Goal: Task Accomplishment & Management: Complete application form

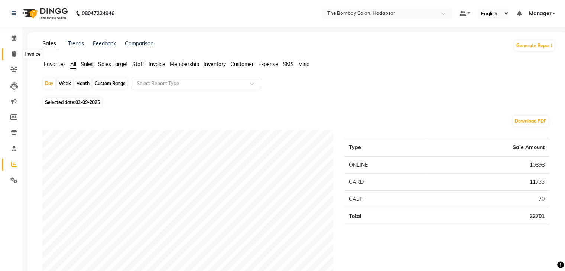
click at [14, 56] on icon at bounding box center [14, 54] width 4 height 6
select select "service"
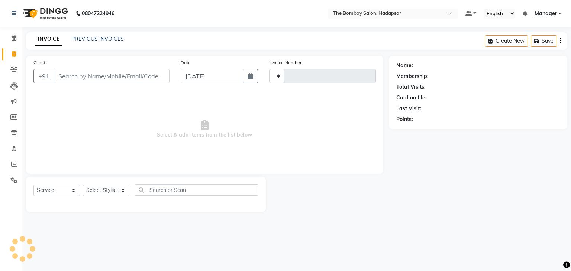
type input "0779"
select select "8374"
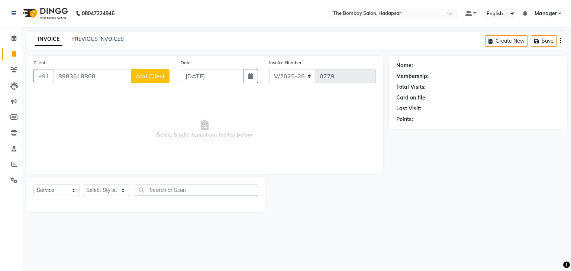
type input "8983618868"
click at [160, 73] on span "Add Client" at bounding box center [150, 75] width 29 height 7
select select "22"
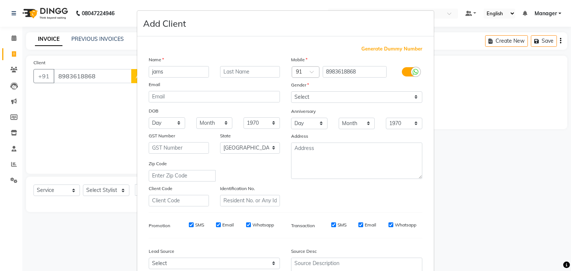
type input "jams"
click at [303, 99] on select "Select [DEMOGRAPHIC_DATA] [DEMOGRAPHIC_DATA] Other Prefer Not To Say" at bounding box center [356, 97] width 131 height 12
select select "[DEMOGRAPHIC_DATA]"
click at [291, 92] on select "Select [DEMOGRAPHIC_DATA] [DEMOGRAPHIC_DATA] Other Prefer Not To Say" at bounding box center [356, 97] width 131 height 12
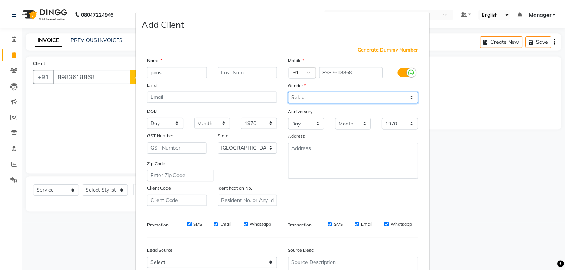
scroll to position [75, 0]
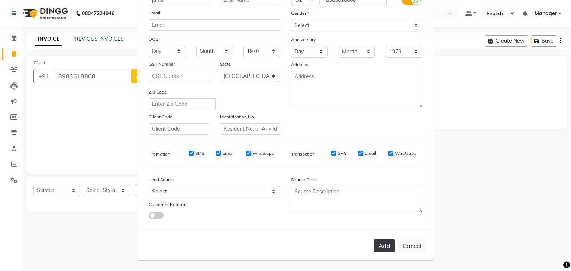
click at [378, 250] on button "Add" at bounding box center [384, 245] width 21 height 13
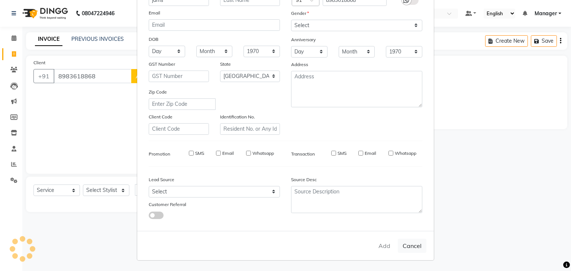
type input "89******68"
select select
select select "null"
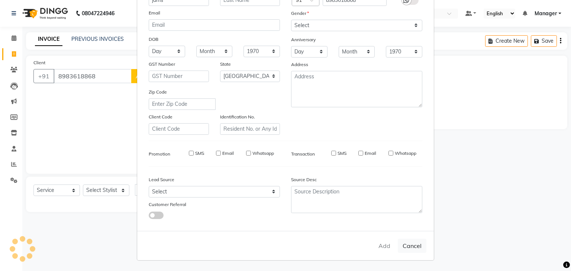
select select
checkbox input "false"
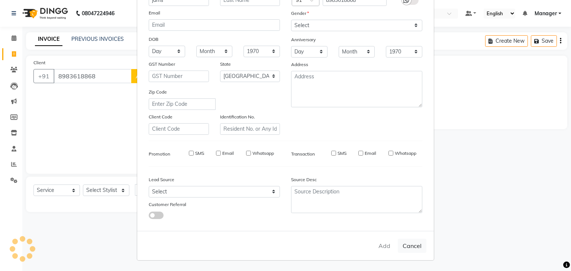
checkbox input "false"
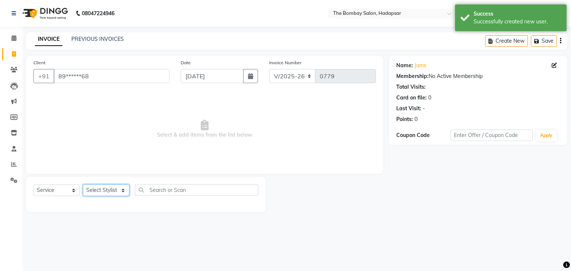
click at [98, 190] on select "Select Stylist [PERSON_NAME] hasn KASIF Manager [PERSON_NAME] MUKESH MUSARIK PI…" at bounding box center [106, 191] width 46 height 12
select select "84977"
click at [83, 185] on select "Select Stylist [PERSON_NAME] hasn KASIF Manager [PERSON_NAME] MUKESH MUSARIK PI…" at bounding box center [106, 191] width 46 height 12
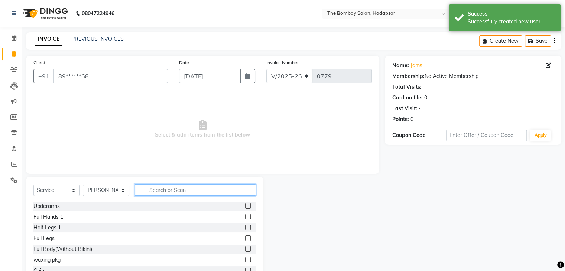
click at [178, 184] on input "text" at bounding box center [195, 190] width 121 height 12
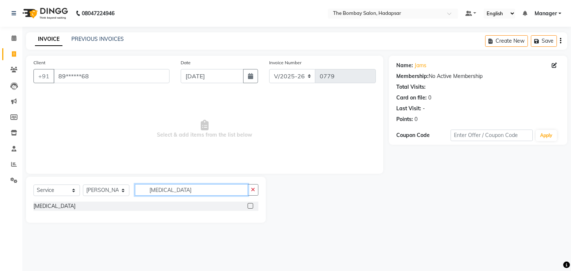
type input "[MEDICAL_DATA]"
click at [249, 206] on label at bounding box center [250, 206] width 6 height 6
click at [249, 206] on input "checkbox" at bounding box center [249, 206] width 5 height 5
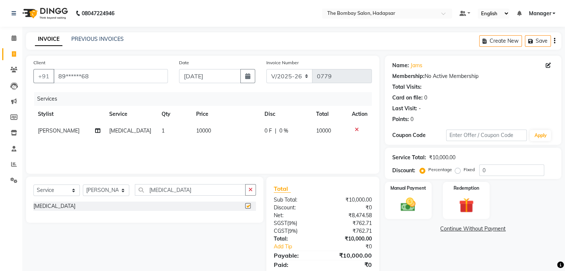
checkbox input "false"
click at [218, 136] on td "10000" at bounding box center [226, 131] width 68 height 17
select select "84977"
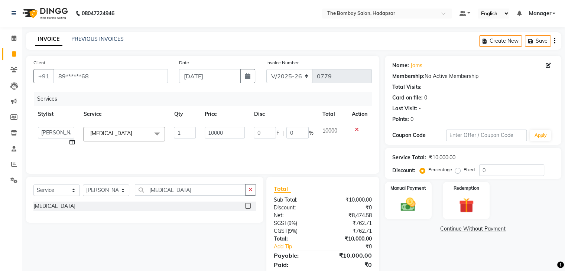
click at [218, 136] on input "10000" at bounding box center [225, 133] width 41 height 12
type input "7080"
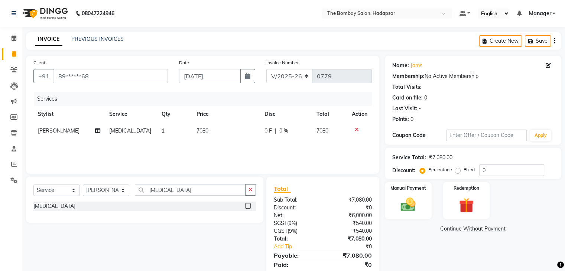
click at [222, 143] on div "Services Stylist Service Qty Price Disc Total Action [PERSON_NAME] [MEDICAL_DAT…" at bounding box center [202, 129] width 339 height 74
click at [173, 185] on input "[MEDICAL_DATA]" at bounding box center [190, 190] width 111 height 12
type input "b"
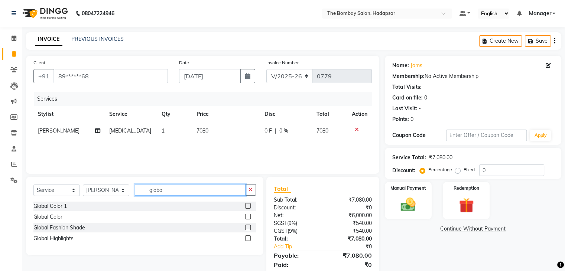
type input "globa"
click at [248, 217] on label at bounding box center [248, 217] width 6 height 6
click at [248, 217] on input "checkbox" at bounding box center [247, 217] width 5 height 5
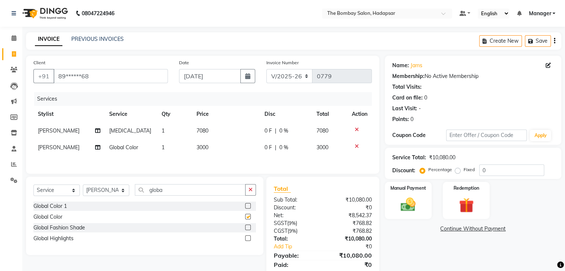
checkbox input "false"
click at [229, 146] on td "3000" at bounding box center [226, 147] width 68 height 17
select select "84977"
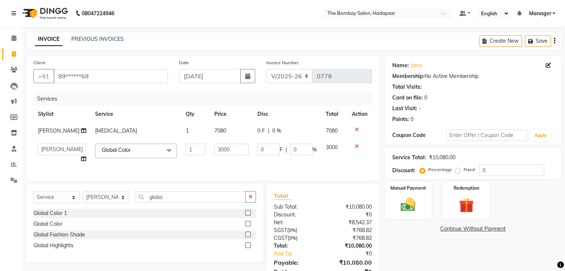
click at [229, 146] on input "3000" at bounding box center [231, 150] width 34 height 12
type input "2950"
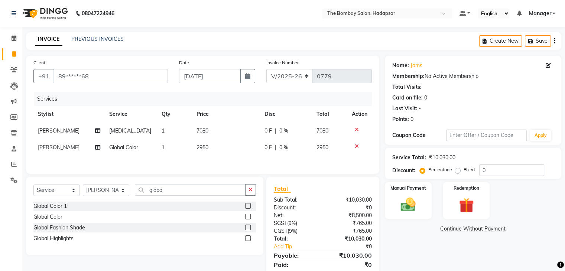
click at [244, 168] on div "Client +91 89******68 Date [DATE] Invoice Number V/2025 V/[PHONE_NUMBER] Servic…" at bounding box center [202, 115] width 353 height 118
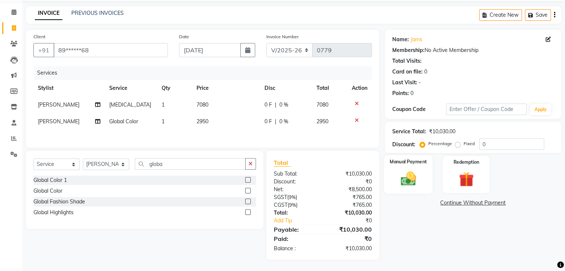
click at [408, 170] on img at bounding box center [408, 179] width 25 height 18
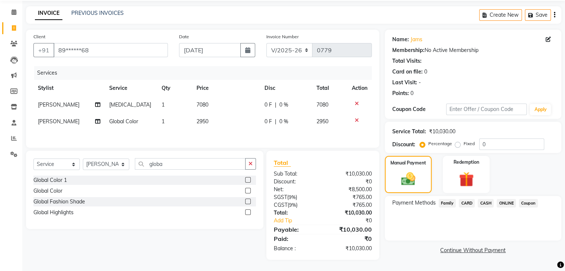
click at [501, 201] on span "ONLINE" at bounding box center [506, 203] width 19 height 9
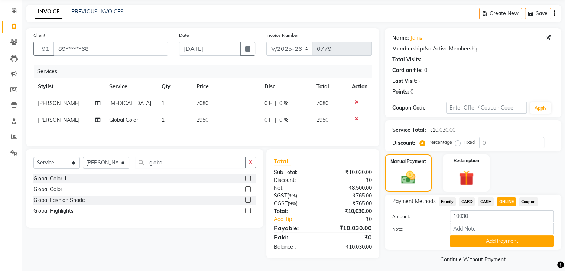
scroll to position [33, 0]
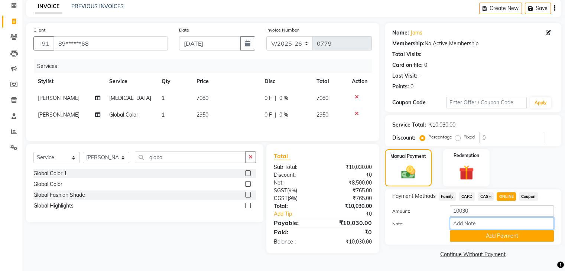
click at [481, 223] on input "Note:" at bounding box center [502, 224] width 104 height 12
type input "pending all service [MEDICAL_DATA] nd color"
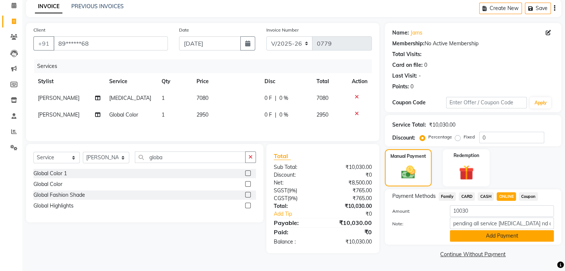
click at [526, 232] on button "Add Payment" at bounding box center [502, 236] width 104 height 12
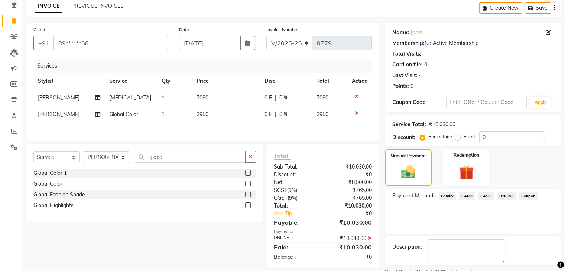
scroll to position [64, 0]
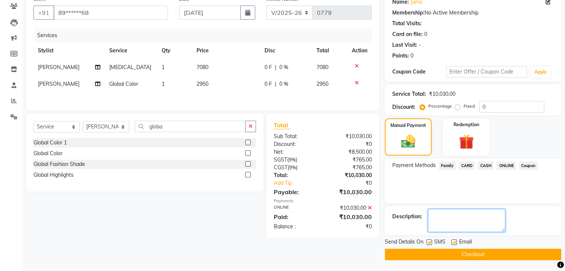
click at [472, 214] on textarea at bounding box center [466, 220] width 77 height 23
type textarea "pending service [MEDICAL_DATA] nd color"
click at [482, 253] on button "Checkout" at bounding box center [473, 255] width 177 height 12
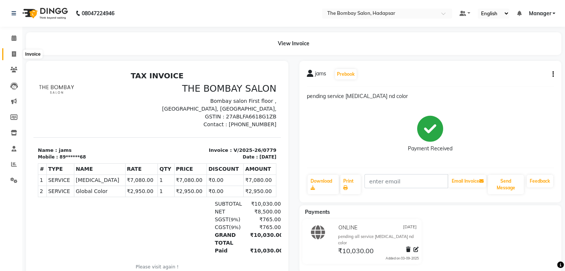
click at [12, 51] on icon at bounding box center [14, 54] width 4 height 6
select select "8374"
select select "service"
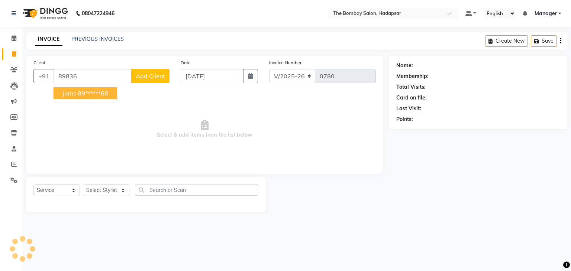
click at [94, 94] on ngb-highlight "89******68" at bounding box center [93, 93] width 30 height 7
type input "89******68"
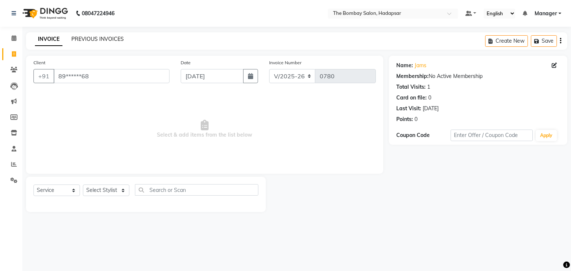
click at [105, 39] on link "PREVIOUS INVOICES" at bounding box center [97, 39] width 52 height 7
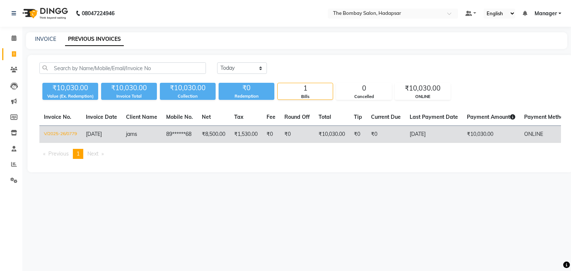
click at [128, 138] on td "jams" at bounding box center [142, 134] width 40 height 17
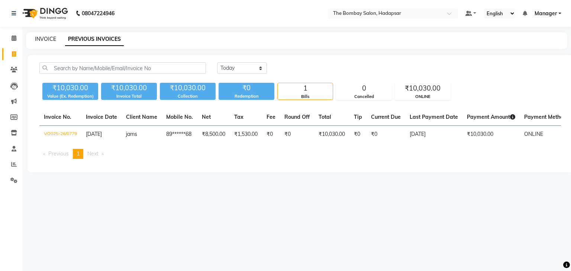
click at [44, 41] on link "INVOICE" at bounding box center [45, 39] width 21 height 7
select select "service"
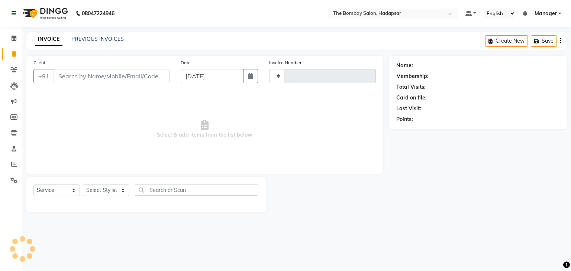
type input "0780"
select select "8374"
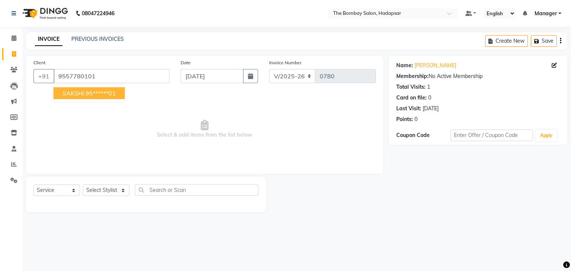
click at [115, 90] on ngb-highlight "95******01" at bounding box center [100, 93] width 30 height 7
type input "95******01"
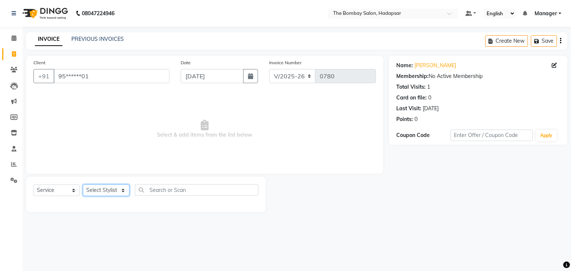
click at [122, 190] on select "Select Stylist [PERSON_NAME] hasn KASIF Manager [PERSON_NAME] MUKESH MUSARIK PI…" at bounding box center [106, 191] width 46 height 12
select select "82049"
click at [83, 185] on select "Select Stylist [PERSON_NAME] hasn KASIF Manager [PERSON_NAME] MUKESH MUSARIK PI…" at bounding box center [106, 191] width 46 height 12
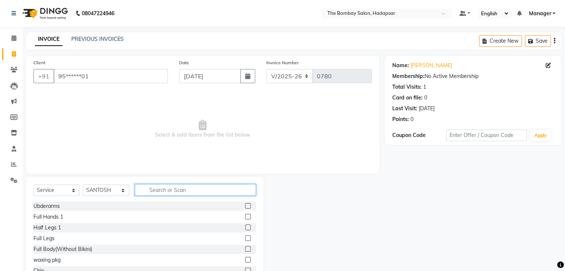
click at [149, 190] on input "text" at bounding box center [195, 190] width 121 height 12
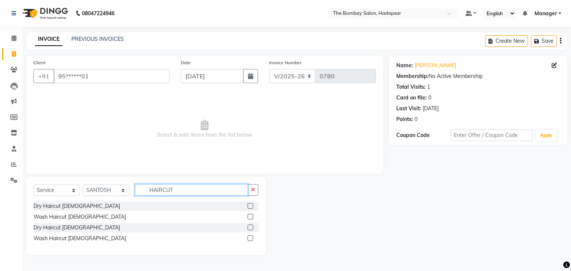
type input "HAIRCUT"
click at [247, 236] on div "Wash Haircut [DEMOGRAPHIC_DATA]" at bounding box center [145, 238] width 225 height 9
click at [248, 239] on label at bounding box center [250, 239] width 6 height 6
click at [248, 239] on input "checkbox" at bounding box center [249, 238] width 5 height 5
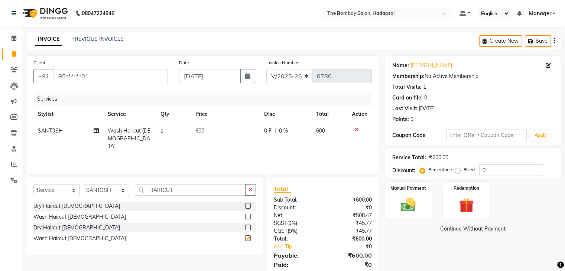
checkbox input "false"
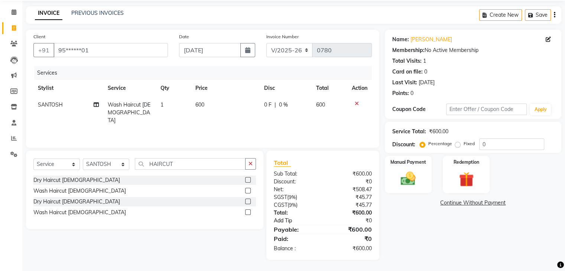
click at [289, 218] on link "Add Tip" at bounding box center [300, 221] width 64 height 8
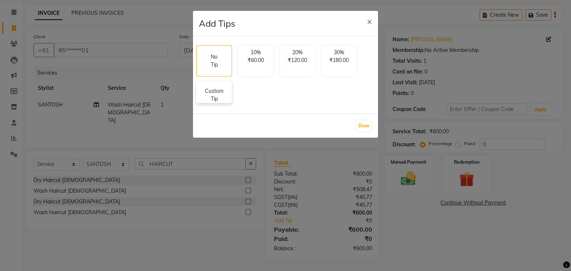
click at [218, 93] on p "Custom Tip" at bounding box center [214, 95] width 26 height 16
select select "82049"
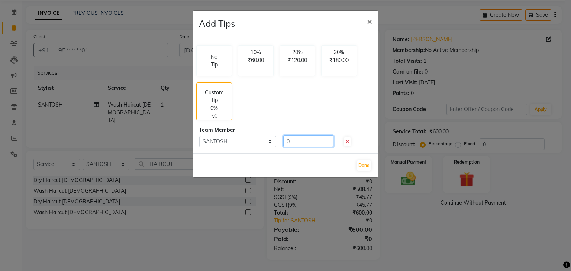
click at [307, 140] on input "0" at bounding box center [308, 142] width 50 height 12
type input "50"
click at [368, 165] on button "Done" at bounding box center [363, 166] width 15 height 10
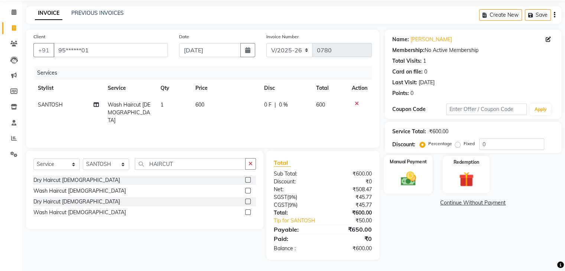
click at [417, 181] on img at bounding box center [408, 179] width 25 height 18
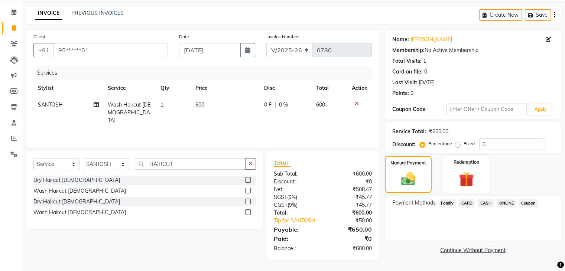
click at [506, 204] on span "ONLINE" at bounding box center [506, 203] width 19 height 9
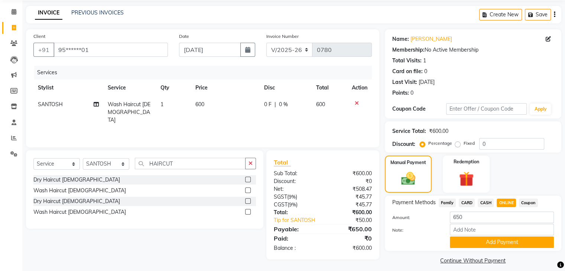
scroll to position [33, 0]
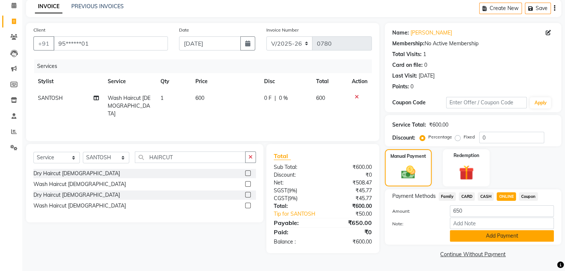
click at [501, 238] on button "Add Payment" at bounding box center [502, 236] width 104 height 12
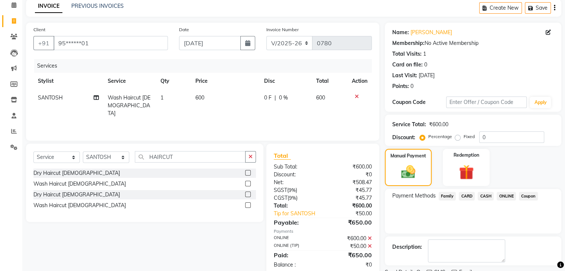
scroll to position [64, 0]
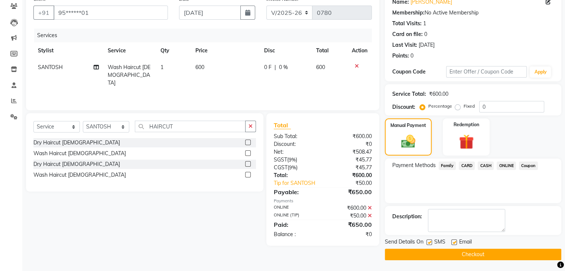
click at [494, 254] on button "Checkout" at bounding box center [473, 255] width 177 height 12
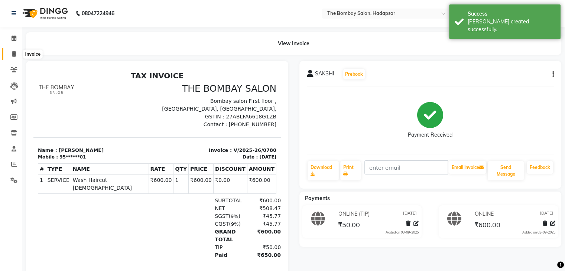
click at [16, 51] on span at bounding box center [13, 54] width 13 height 9
select select "8374"
select select "service"
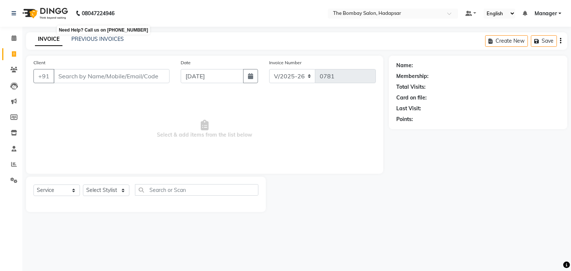
click at [110, 22] on b "08047224946" at bounding box center [98, 13] width 33 height 21
click at [95, 40] on link "PREVIOUS INVOICES" at bounding box center [97, 39] width 52 height 7
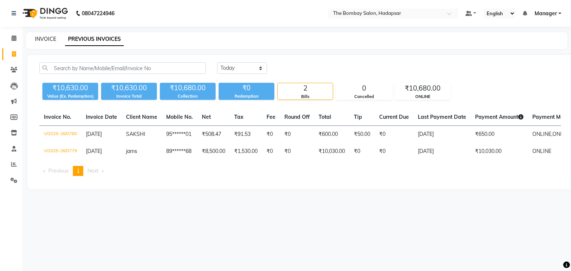
click at [40, 37] on link "INVOICE" at bounding box center [45, 39] width 21 height 7
select select "service"
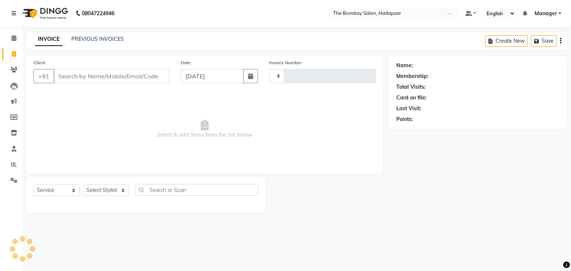
type input "0781"
select select "8374"
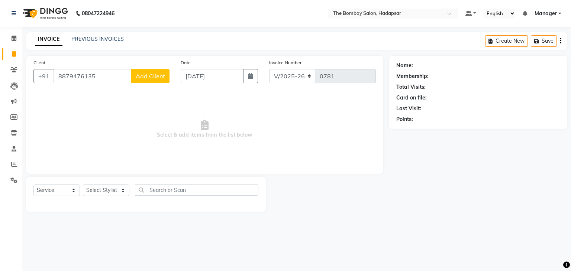
type input "8879476135"
click at [150, 75] on span "Add Client" at bounding box center [150, 75] width 29 height 7
select select "22"
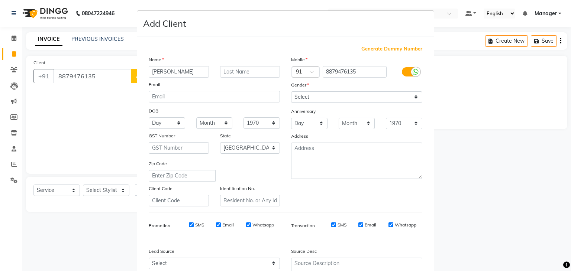
type input "[PERSON_NAME]"
drag, startPoint x: 362, startPoint y: 94, endPoint x: 357, endPoint y: 127, distance: 33.1
click at [357, 127] on div "Mobile Country Code × 91 8879476135 Gender Select [DEMOGRAPHIC_DATA] [DEMOGRAPH…" at bounding box center [356, 131] width 142 height 151
select select "[DEMOGRAPHIC_DATA]"
click at [291, 92] on select "Select [DEMOGRAPHIC_DATA] [DEMOGRAPHIC_DATA] Other Prefer Not To Say" at bounding box center [356, 97] width 131 height 12
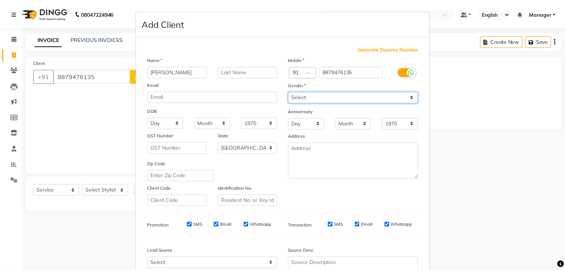
scroll to position [75, 0]
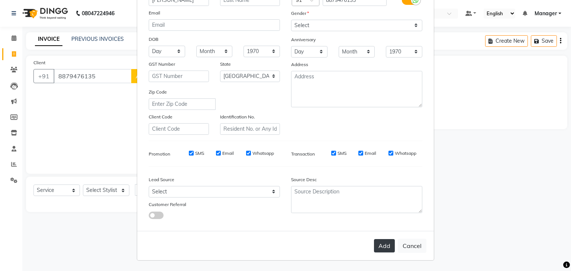
click at [380, 242] on button "Add" at bounding box center [384, 245] width 21 height 13
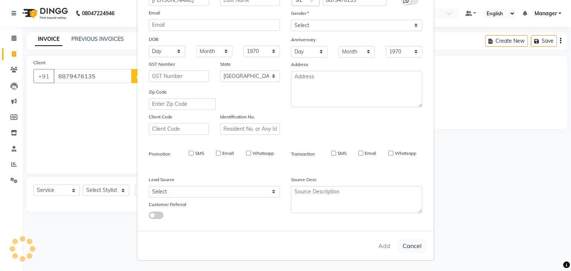
type input "88******35"
select select
select select "null"
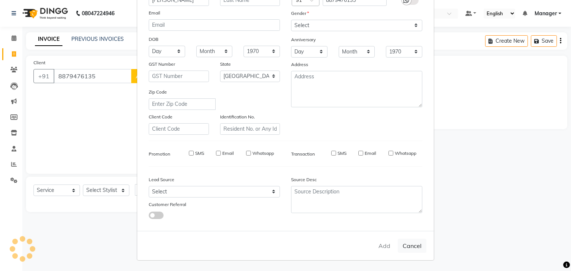
select select
checkbox input "false"
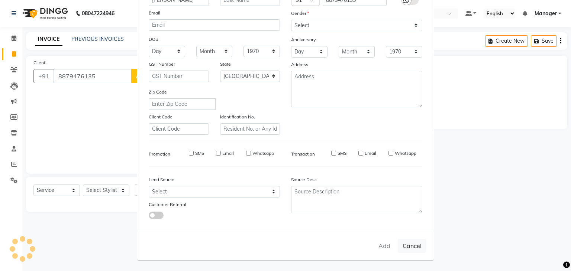
checkbox input "false"
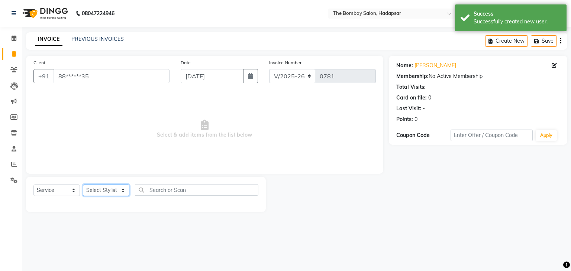
click at [99, 193] on select "Select Stylist [PERSON_NAME] hasn KASIF Manager [PERSON_NAME] MUKESH MUSARIK PI…" at bounding box center [106, 191] width 46 height 12
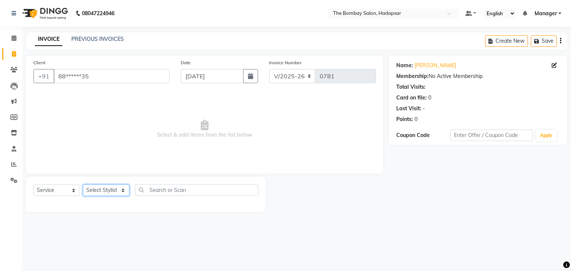
select select "82047"
click at [83, 185] on select "Select Stylist [PERSON_NAME] hasn KASIF Manager [PERSON_NAME] MUKESH MUSARIK PI…" at bounding box center [106, 191] width 46 height 12
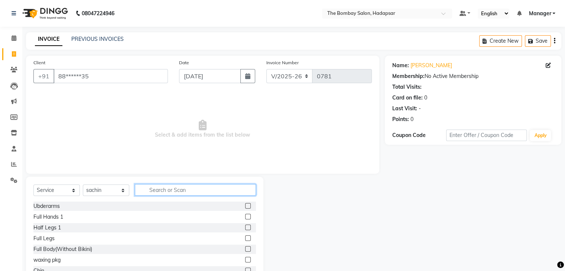
click at [172, 191] on input "text" at bounding box center [195, 190] width 121 height 12
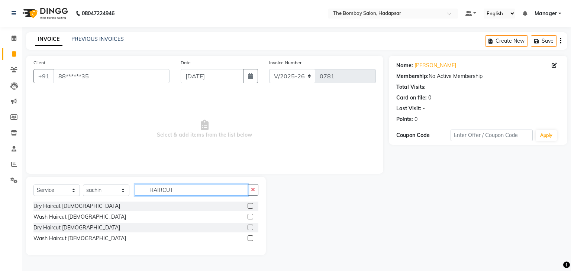
type input "HAIRCUT"
click at [251, 238] on label at bounding box center [250, 239] width 6 height 6
click at [251, 238] on input "checkbox" at bounding box center [249, 238] width 5 height 5
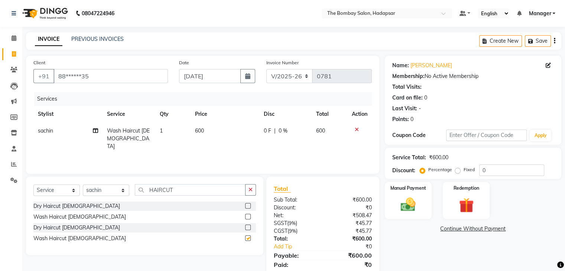
checkbox input "false"
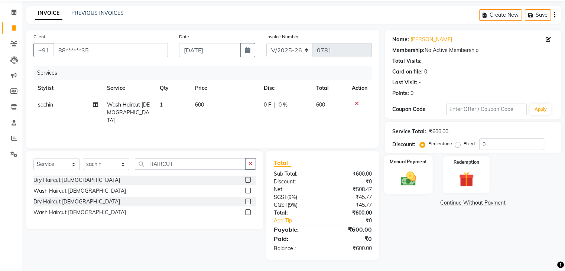
click at [414, 181] on img at bounding box center [408, 179] width 25 height 18
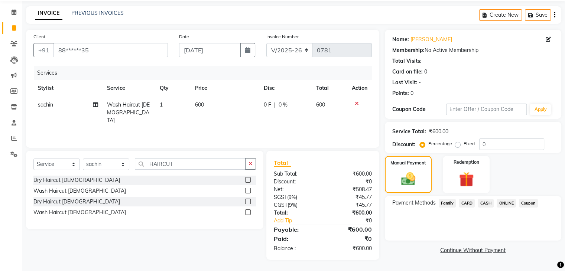
click at [503, 199] on span "ONLINE" at bounding box center [506, 203] width 19 height 9
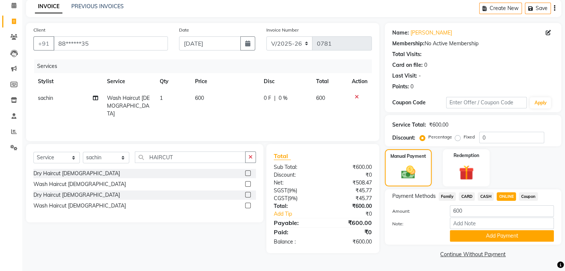
click at [485, 198] on span "CASH" at bounding box center [486, 196] width 16 height 9
click at [485, 235] on button "Add Payment" at bounding box center [502, 236] width 104 height 12
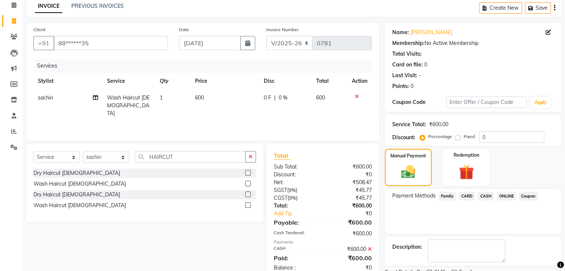
scroll to position [64, 0]
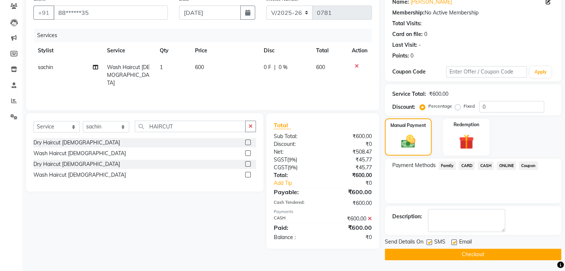
click at [485, 257] on button "Checkout" at bounding box center [473, 255] width 177 height 12
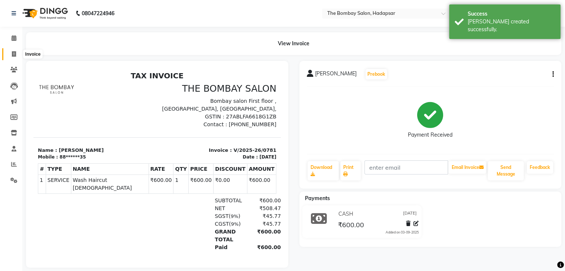
click at [10, 56] on span at bounding box center [13, 54] width 13 height 9
select select "8374"
select select "service"
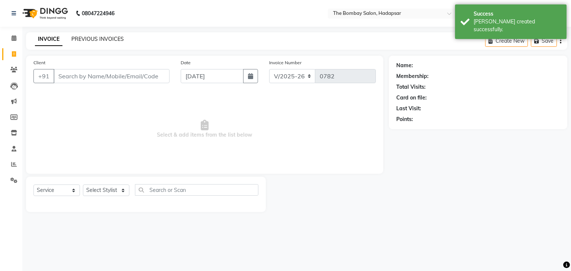
click at [106, 41] on link "PREVIOUS INVOICES" at bounding box center [97, 39] width 52 height 7
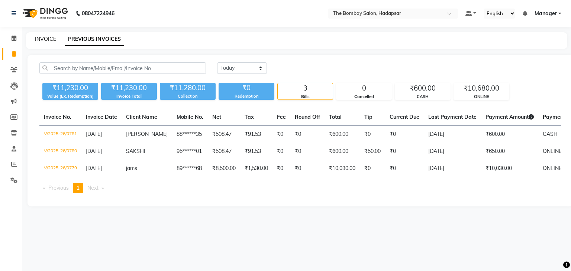
click at [46, 41] on link "INVOICE" at bounding box center [45, 39] width 21 height 7
select select "8374"
select select "service"
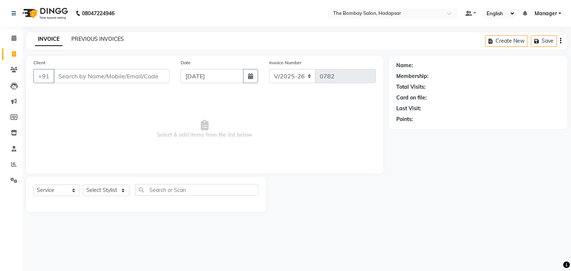
click at [79, 40] on link "PREVIOUS INVOICES" at bounding box center [97, 39] width 52 height 7
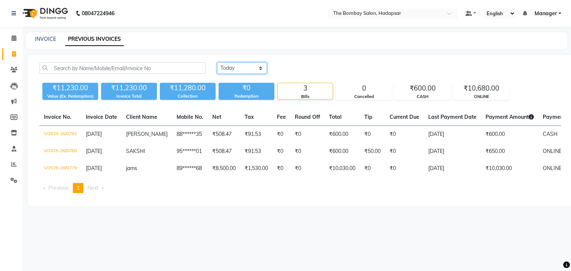
click at [238, 71] on select "[DATE] [DATE] Custom Range" at bounding box center [242, 68] width 50 height 12
click at [314, 52] on main "INVOICE PREVIOUS INVOICES [DATE] [DATE] Custom Range ₹11,230.00 Value (Ex. Rede…" at bounding box center [296, 124] width 548 height 185
click at [48, 41] on link "INVOICE" at bounding box center [45, 39] width 21 height 7
select select "service"
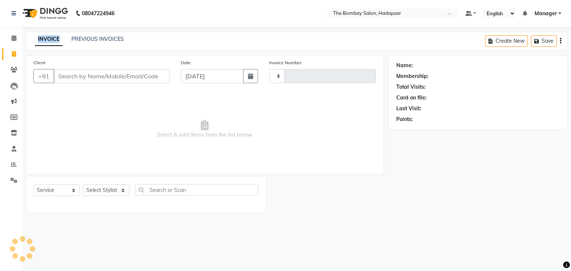
type input "0782"
click at [48, 41] on link "INVOICE" at bounding box center [48, 39] width 27 height 13
select select "8374"
click at [106, 39] on link "PREVIOUS INVOICES" at bounding box center [97, 39] width 52 height 7
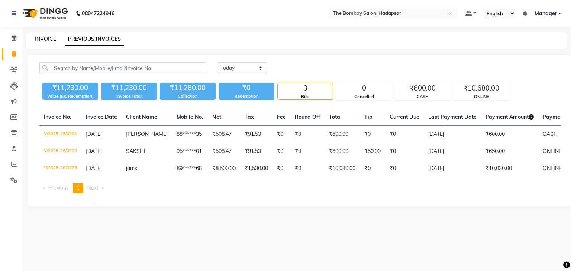
click at [50, 39] on link "INVOICE" at bounding box center [45, 39] width 21 height 7
select select "service"
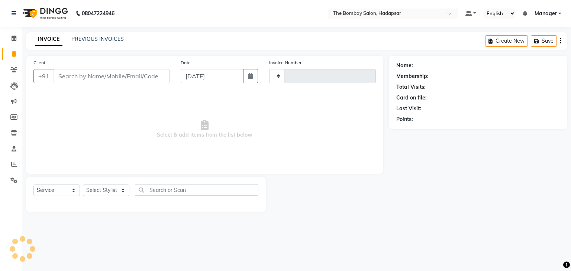
type input "0782"
select select "8374"
click at [100, 36] on link "PREVIOUS INVOICES" at bounding box center [97, 39] width 52 height 7
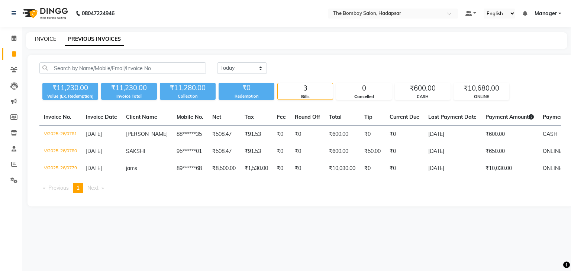
click at [36, 39] on link "INVOICE" at bounding box center [45, 39] width 21 height 7
select select "service"
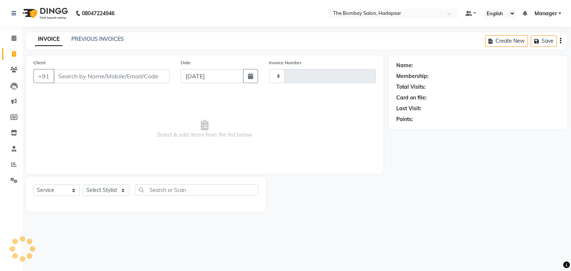
type input "0782"
select select "8374"
click at [71, 40] on link "PREVIOUS INVOICES" at bounding box center [97, 39] width 52 height 7
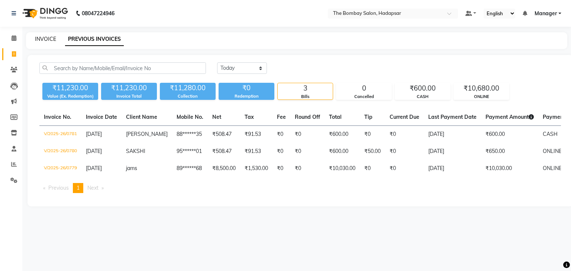
click at [54, 39] on link "INVOICE" at bounding box center [45, 39] width 21 height 7
select select "8374"
select select "service"
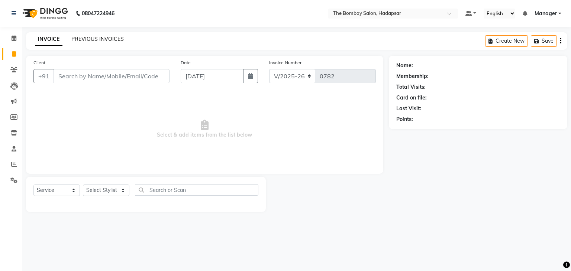
click at [101, 36] on link "PREVIOUS INVOICES" at bounding box center [97, 39] width 52 height 7
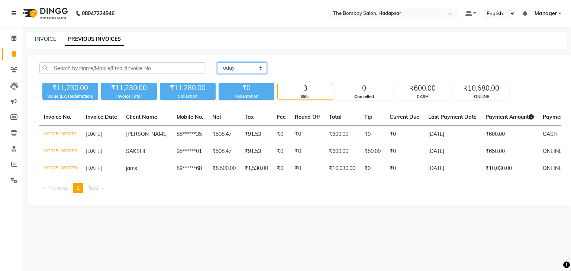
click at [247, 72] on select "[DATE] [DATE] Custom Range" at bounding box center [242, 68] width 50 height 12
click at [49, 39] on link "INVOICE" at bounding box center [45, 39] width 21 height 7
select select "8374"
select select "service"
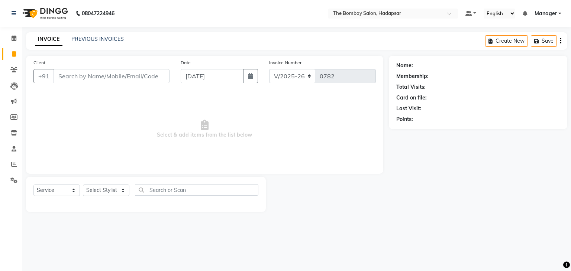
click at [107, 35] on div "INVOICE PREVIOUS INVOICES Create New Save" at bounding box center [296, 40] width 541 height 17
click at [112, 39] on link "PREVIOUS INVOICES" at bounding box center [97, 39] width 52 height 7
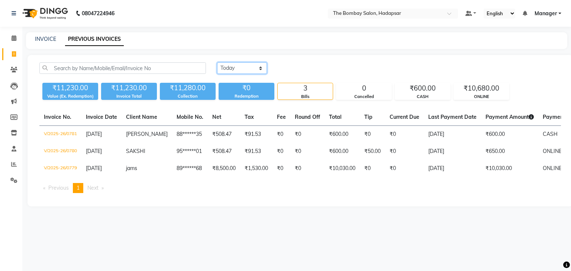
click at [232, 71] on select "[DATE] [DATE] Custom Range" at bounding box center [242, 68] width 50 height 12
select select "range"
click at [217, 62] on select "[DATE] [DATE] Custom Range" at bounding box center [242, 68] width 50 height 12
click at [298, 63] on input "[DATE]" at bounding box center [302, 68] width 52 height 10
select select "9"
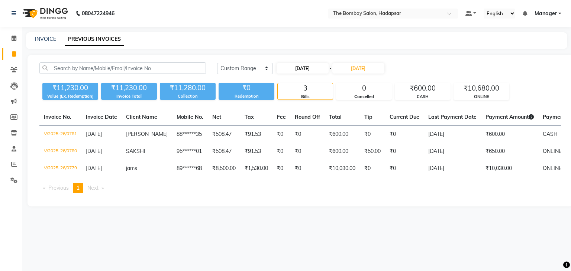
select select "2025"
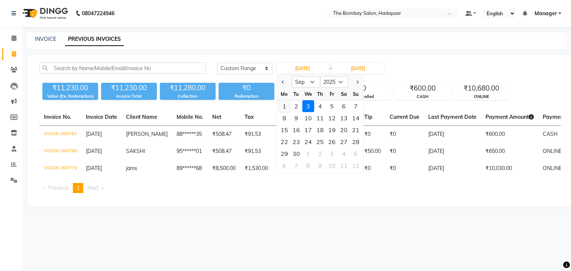
click at [285, 104] on div "1" at bounding box center [284, 106] width 12 height 12
type input "[DATE]"
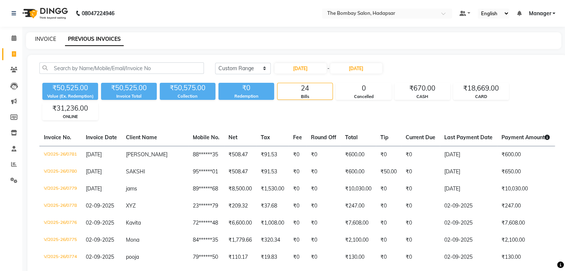
click at [42, 41] on link "INVOICE" at bounding box center [45, 39] width 21 height 7
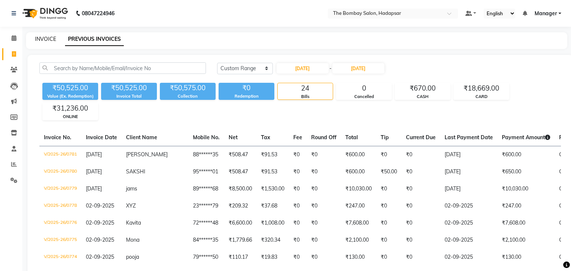
select select "8374"
select select "service"
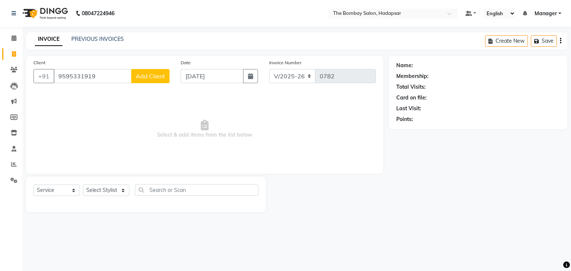
type input "9595331919"
click at [155, 80] on button "Add Client" at bounding box center [150, 76] width 38 height 14
select select "22"
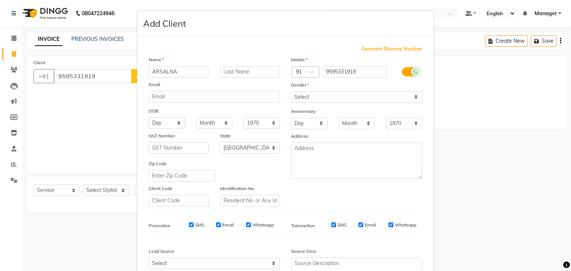
type input "ARSALNA"
drag, startPoint x: 366, startPoint y: 93, endPoint x: 360, endPoint y: 124, distance: 31.8
click at [360, 124] on div "Mobile Country Code × 91 9595331919 Gender Select [DEMOGRAPHIC_DATA] [DEMOGRAPH…" at bounding box center [356, 131] width 142 height 151
select select "[DEMOGRAPHIC_DATA]"
click at [291, 92] on select "Select [DEMOGRAPHIC_DATA] [DEMOGRAPHIC_DATA] Other Prefer Not To Say" at bounding box center [356, 97] width 131 height 12
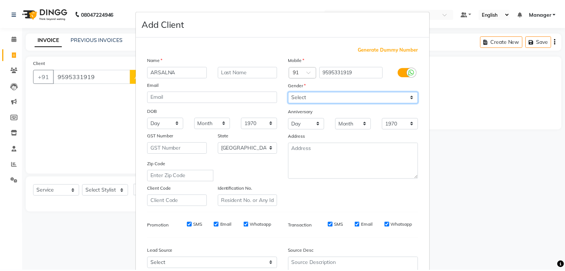
scroll to position [75, 0]
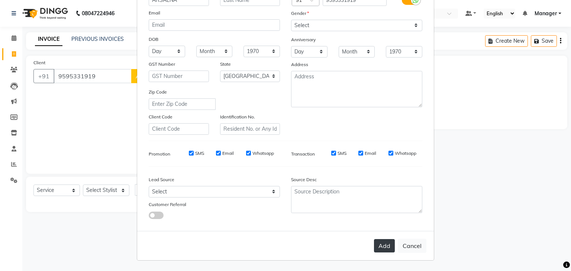
click at [389, 252] on button "Add" at bounding box center [384, 245] width 21 height 13
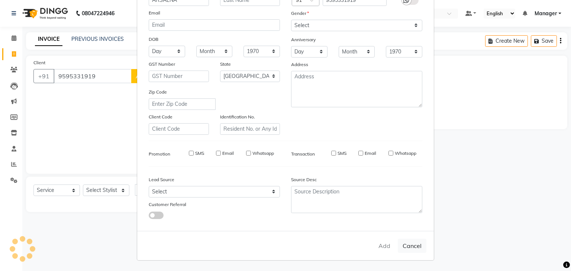
type input "95******19"
select select
select select "null"
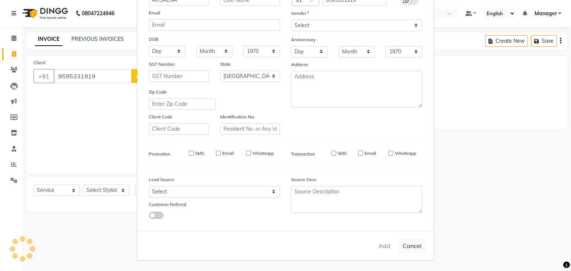
select select
checkbox input "false"
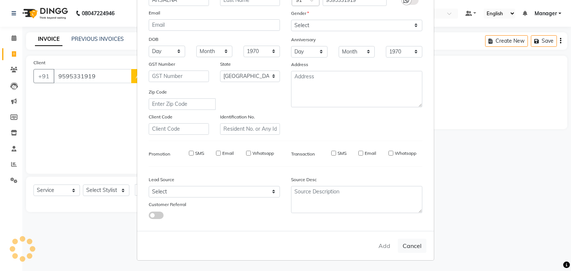
checkbox input "false"
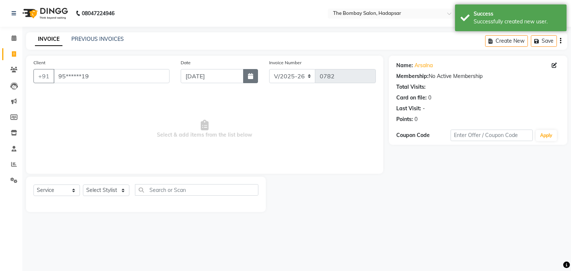
click at [248, 73] on button "button" at bounding box center [250, 76] width 15 height 14
select select "9"
select select "2025"
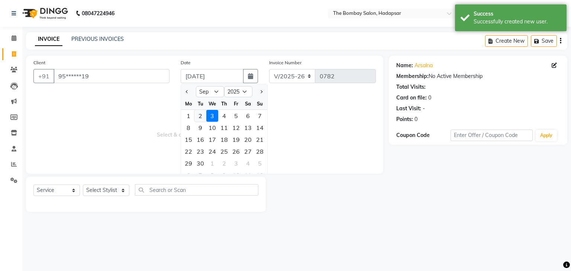
click at [202, 116] on div "2" at bounding box center [200, 116] width 12 height 12
type input "02-09-2025"
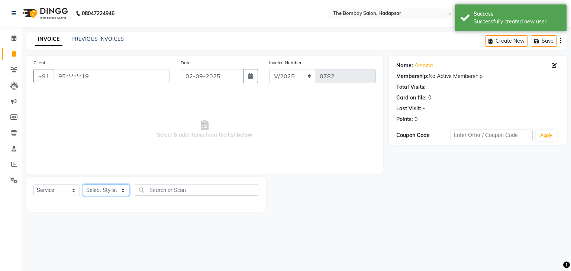
click at [120, 189] on select "Select Stylist [PERSON_NAME] hasn KASIF Manager [PERSON_NAME] MUKESH MUSARIK PI…" at bounding box center [106, 191] width 46 height 12
select select "82049"
click at [83, 185] on select "Select Stylist [PERSON_NAME] hasn KASIF Manager [PERSON_NAME] MUKESH MUSARIK PI…" at bounding box center [106, 191] width 46 height 12
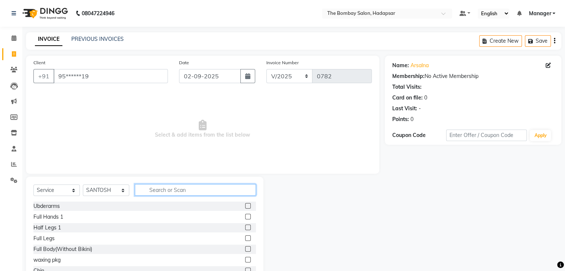
click at [167, 189] on input "text" at bounding box center [195, 190] width 121 height 12
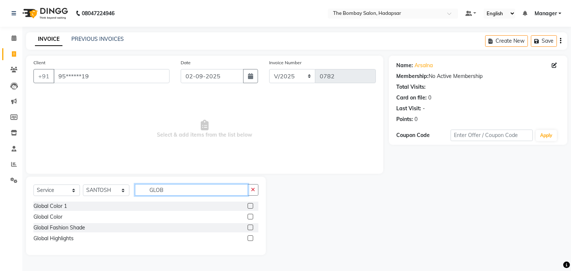
type input "GLOB"
click at [250, 217] on label at bounding box center [250, 217] width 6 height 6
click at [250, 217] on input "checkbox" at bounding box center [249, 217] width 5 height 5
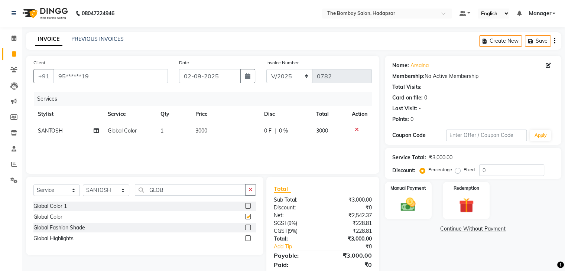
checkbox input "false"
click at [216, 136] on td "3000" at bounding box center [225, 131] width 68 height 17
select select "82049"
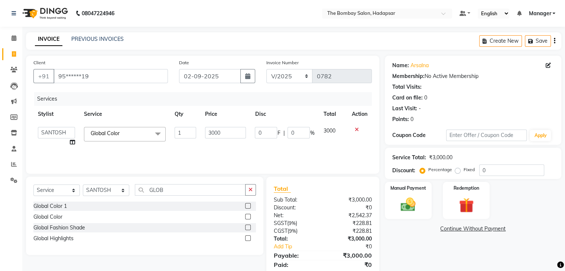
click at [216, 136] on input "3000" at bounding box center [225, 133] width 41 height 12
type input "5310"
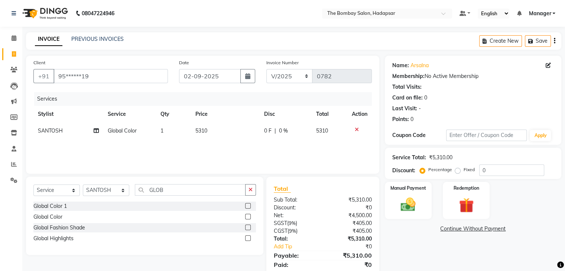
click at [238, 160] on div "Services Stylist Service Qty Price Disc Total Action SANTOSH Global Color 1 531…" at bounding box center [202, 129] width 339 height 74
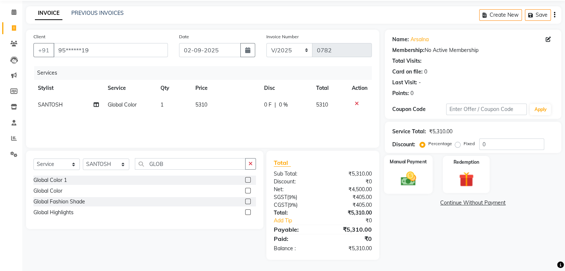
click at [399, 187] on div "Manual Payment" at bounding box center [408, 174] width 49 height 38
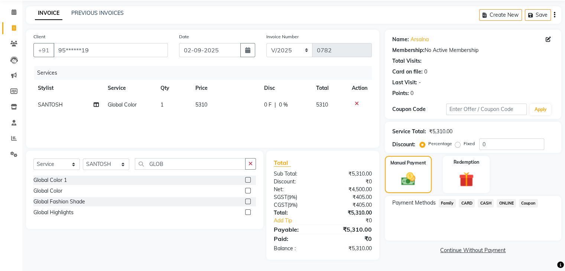
click at [513, 200] on span "ONLINE" at bounding box center [506, 203] width 19 height 9
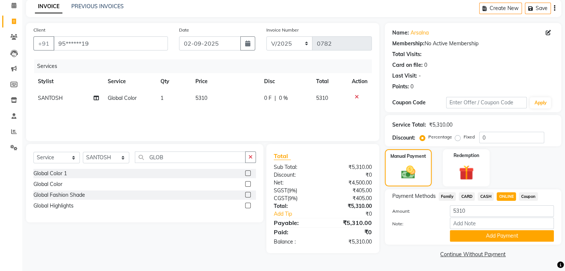
scroll to position [33, 0]
click at [507, 240] on button "Add Payment" at bounding box center [502, 236] width 104 height 12
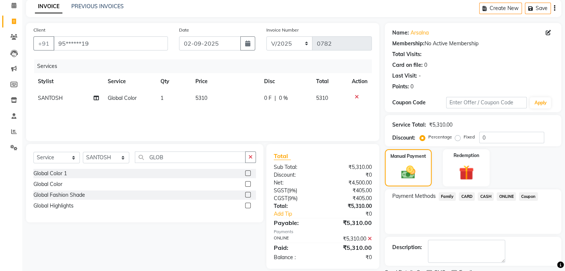
scroll to position [64, 0]
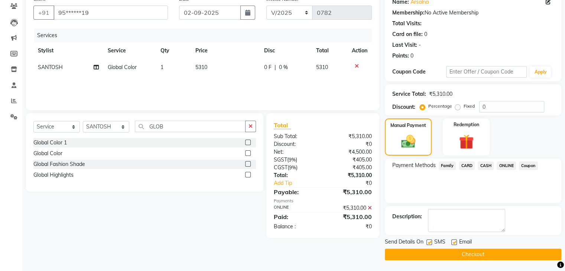
click at [502, 256] on button "Checkout" at bounding box center [473, 255] width 177 height 12
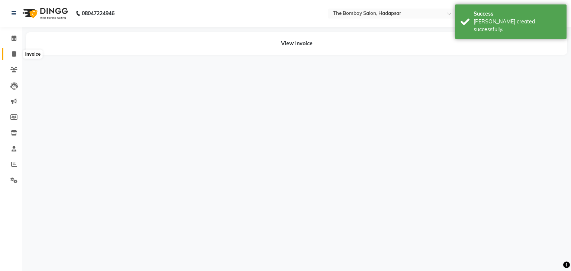
click at [15, 55] on icon at bounding box center [14, 54] width 4 height 6
select select "service"
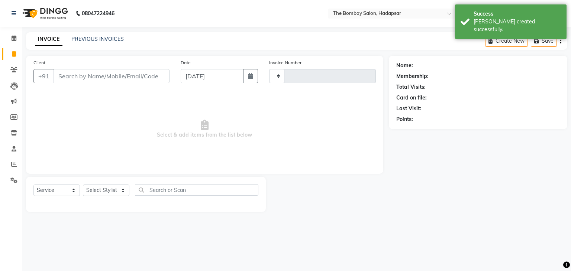
type input "0783"
select select "8374"
click at [100, 38] on link "PREVIOUS INVOICES" at bounding box center [97, 39] width 52 height 7
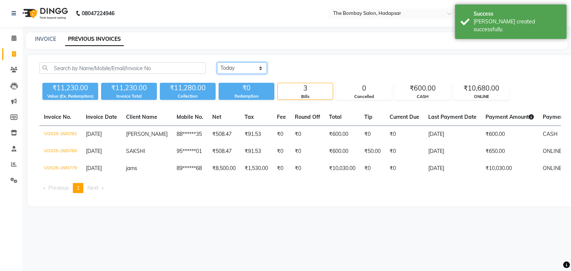
click at [236, 71] on select "[DATE] [DATE] Custom Range" at bounding box center [242, 68] width 50 height 12
select select "range"
click at [217, 62] on select "[DATE] [DATE] Custom Range" at bounding box center [242, 68] width 50 height 12
click at [300, 67] on input "[DATE]" at bounding box center [302, 68] width 52 height 10
select select "9"
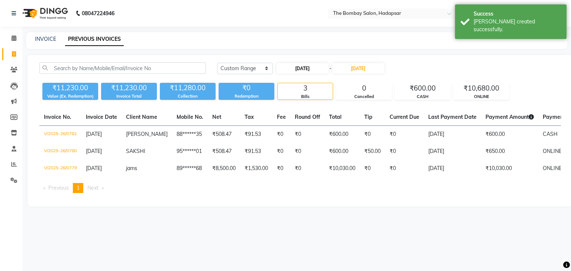
select select "2025"
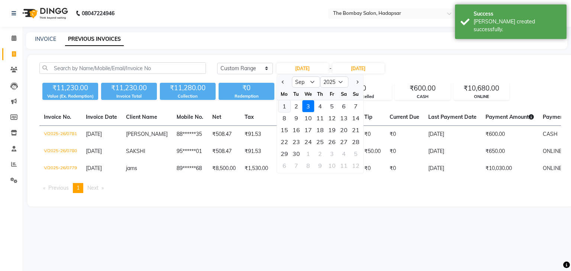
click at [284, 104] on div "1" at bounding box center [284, 106] width 12 height 12
type input "[DATE]"
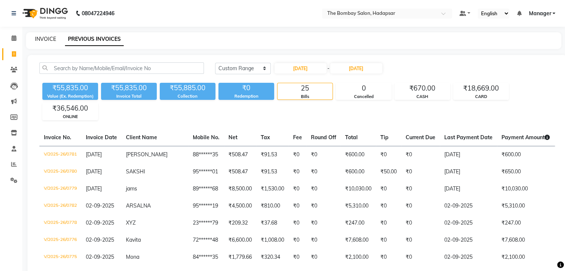
click at [50, 40] on link "INVOICE" at bounding box center [45, 39] width 21 height 7
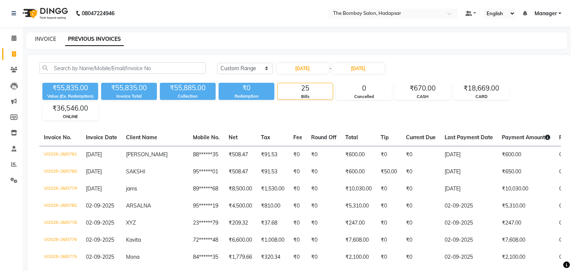
select select "8374"
select select "service"
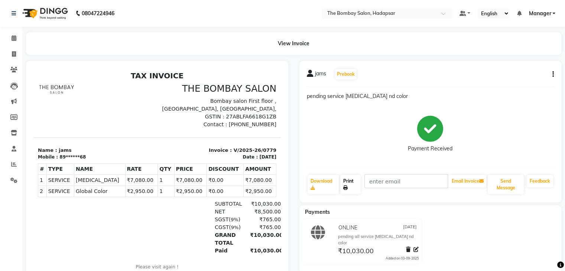
click at [350, 179] on link "Print" at bounding box center [350, 184] width 20 height 19
click at [349, 183] on link "Print" at bounding box center [350, 184] width 20 height 19
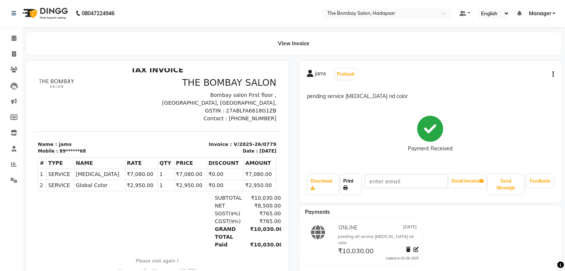
scroll to position [24, 0]
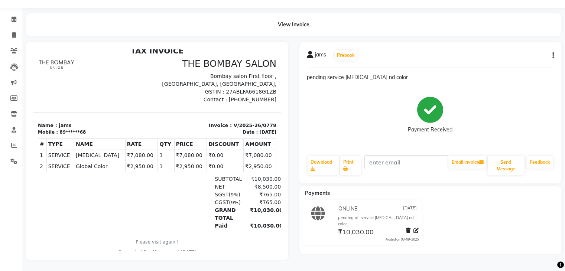
click at [369, 173] on div "jams Prebook pending service [MEDICAL_DATA] nd color Payment Received Download …" at bounding box center [431, 113] width 262 height 142
